Goal: Check status

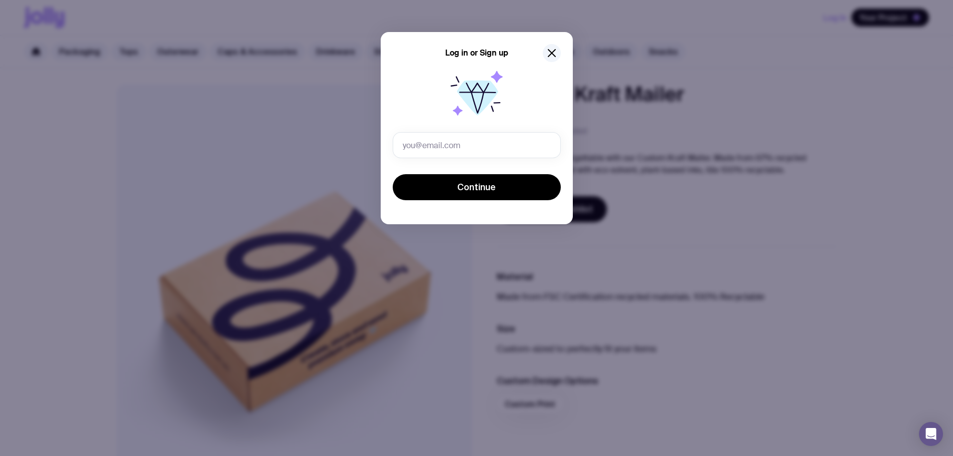
type input "[PERSON_NAME][EMAIL_ADDRESS][DOMAIN_NAME]"
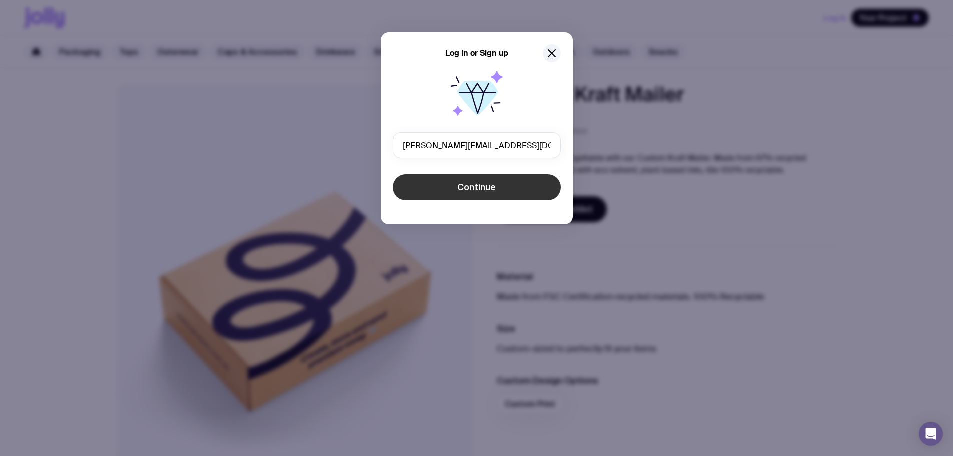
click at [481, 180] on button "Continue" at bounding box center [477, 187] width 168 height 26
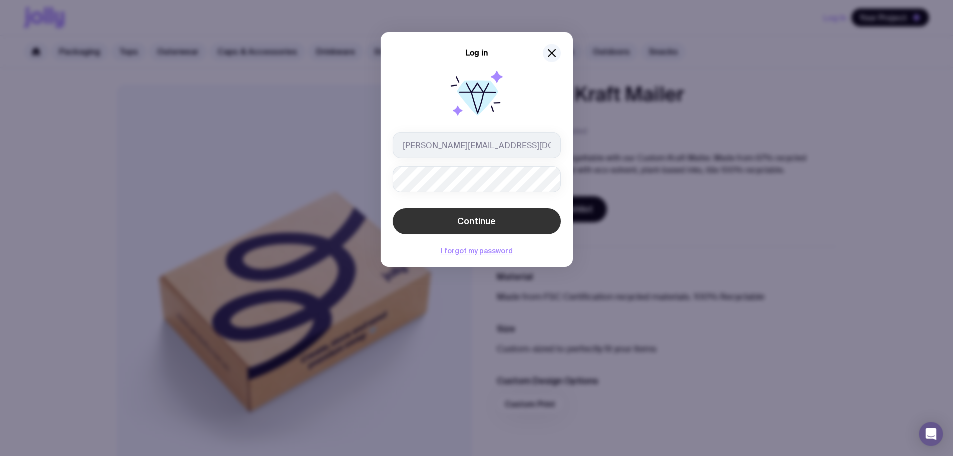
click at [489, 213] on button "Continue" at bounding box center [477, 221] width 168 height 26
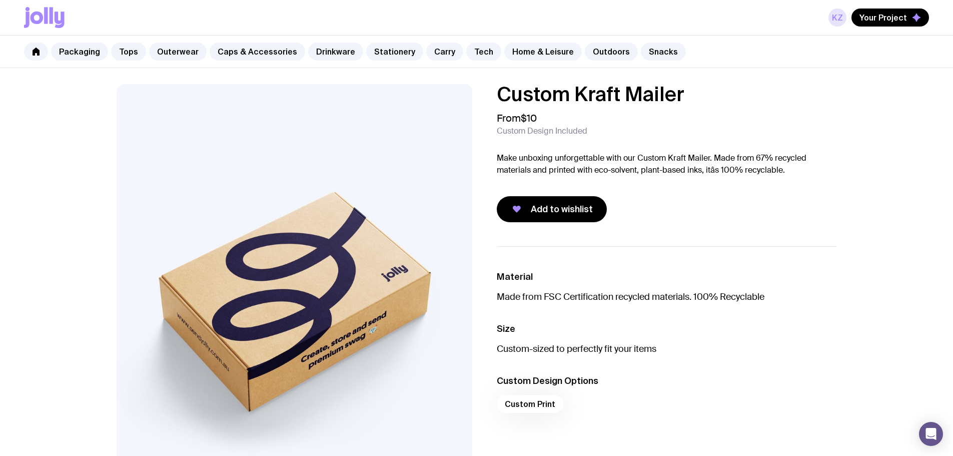
click at [837, 15] on link "KZ" at bounding box center [837, 18] width 18 height 18
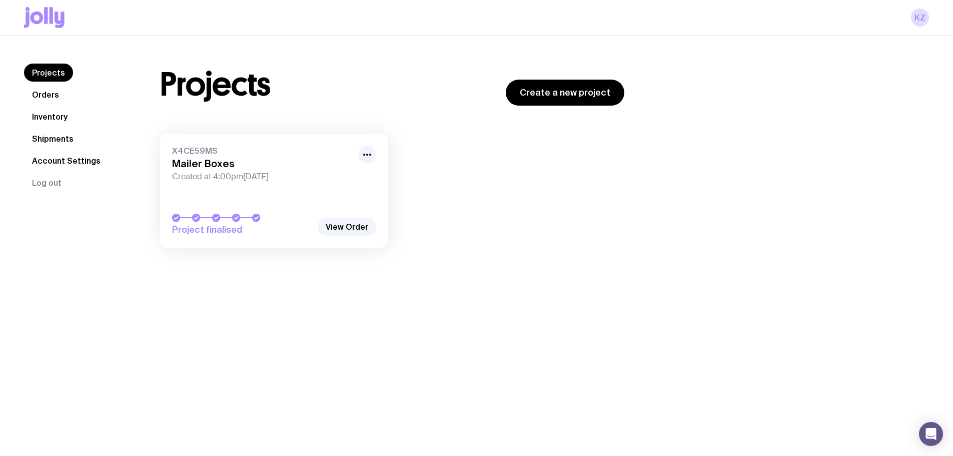
click at [195, 186] on link "X4CE59MS Mailer Boxes Created at 4:00pm[DATE] Project finalised" at bounding box center [274, 191] width 228 height 114
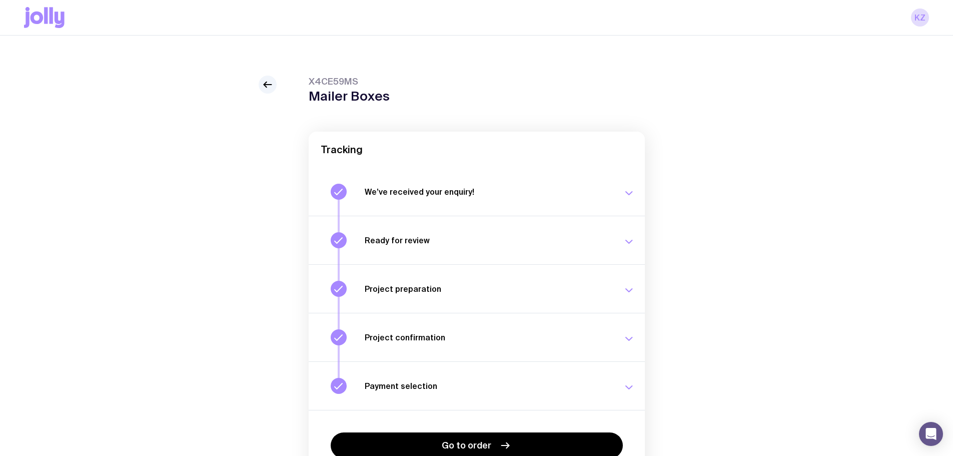
click at [253, 83] on div "X4CE59MS Mailer Boxes Tracking We’ve received your enquiry! Our team is on it a…" at bounding box center [476, 298] width 905 height 445
click at [264, 78] on link at bounding box center [268, 85] width 18 height 18
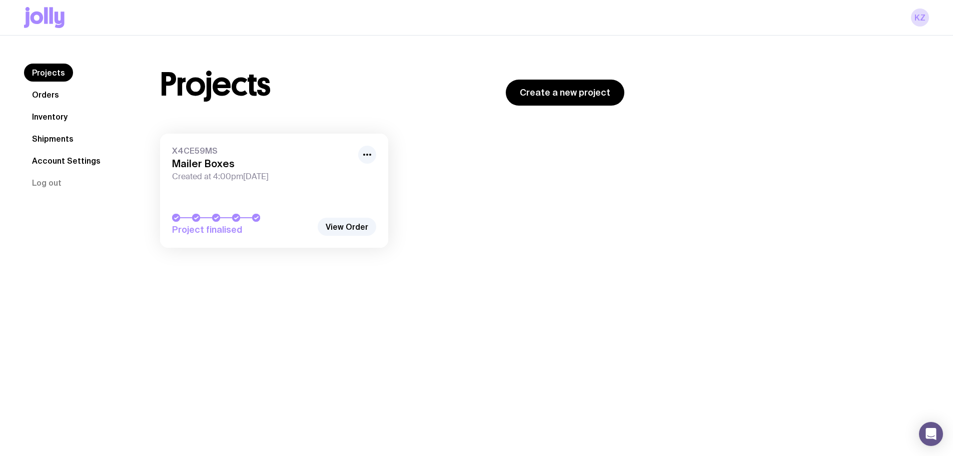
click at [51, 90] on link "Orders" at bounding box center [45, 95] width 43 height 18
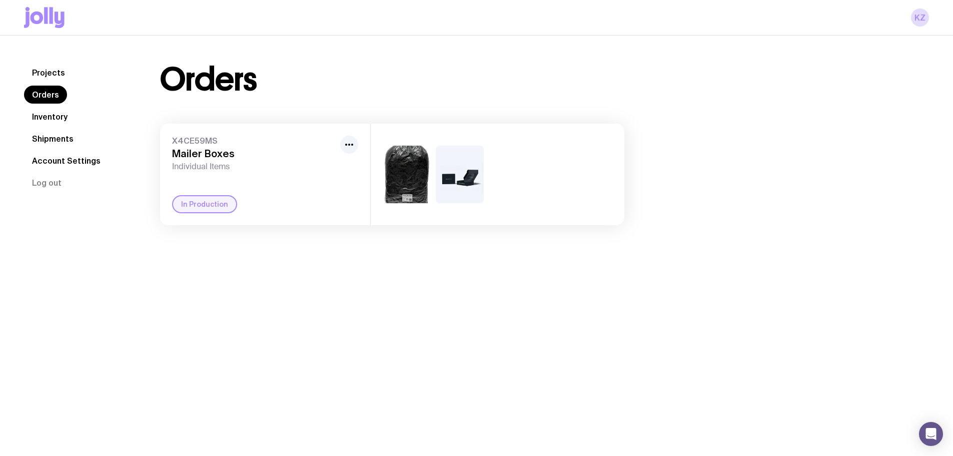
click at [194, 210] on div "In Production" at bounding box center [204, 204] width 65 height 18
click at [266, 156] on h3 "Mailer Boxes" at bounding box center [254, 154] width 164 height 12
